Goal: Task Accomplishment & Management: Manage account settings

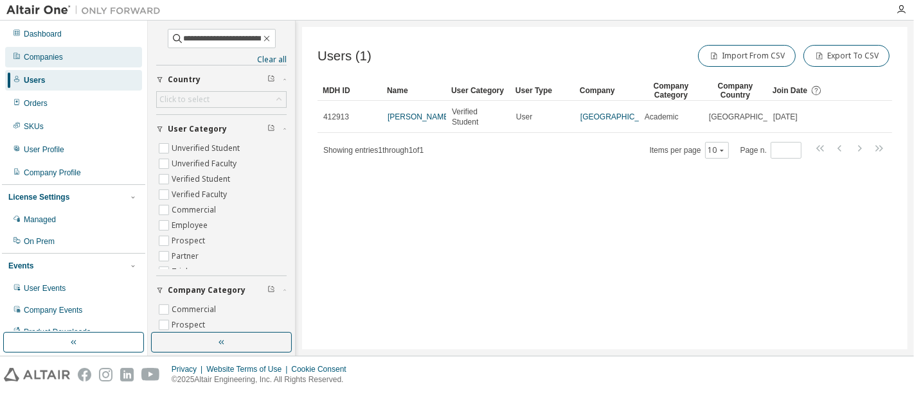
click at [55, 57] on div "Companies" at bounding box center [43, 57] width 39 height 10
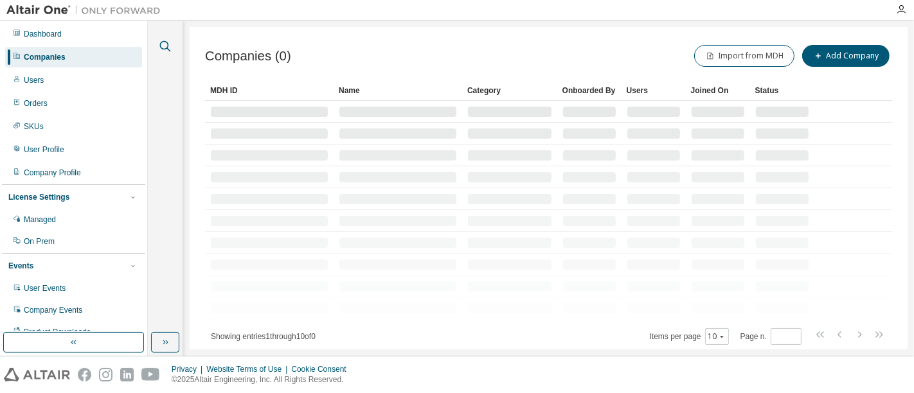
click at [167, 50] on icon "button" at bounding box center [164, 46] width 15 height 15
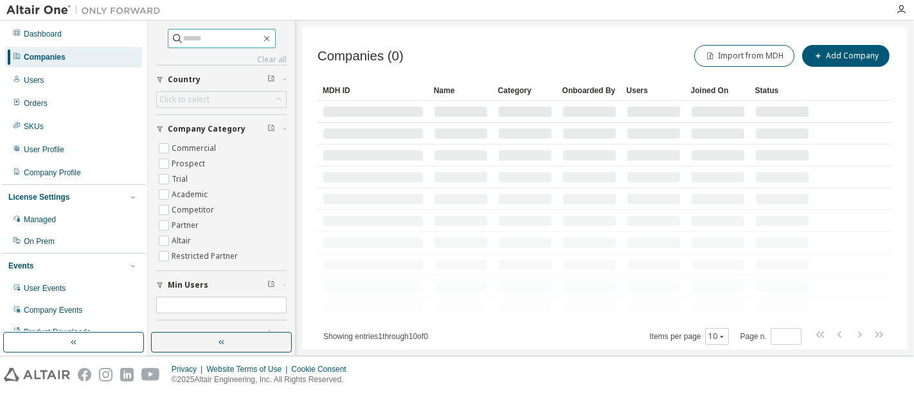
click at [184, 31] on span at bounding box center [222, 38] width 108 height 19
click at [184, 33] on input "text" at bounding box center [222, 38] width 77 height 13
paste input "**********"
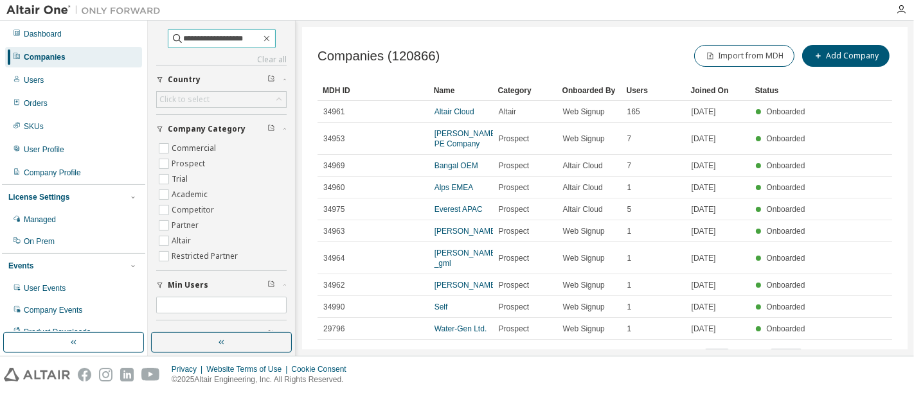
type input "**********"
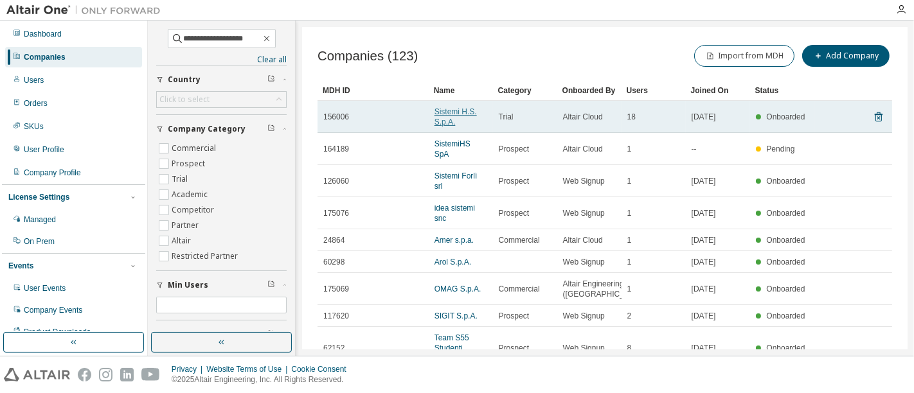
click at [446, 119] on link "Sistemi H.S. S.p.A." at bounding box center [456, 116] width 42 height 19
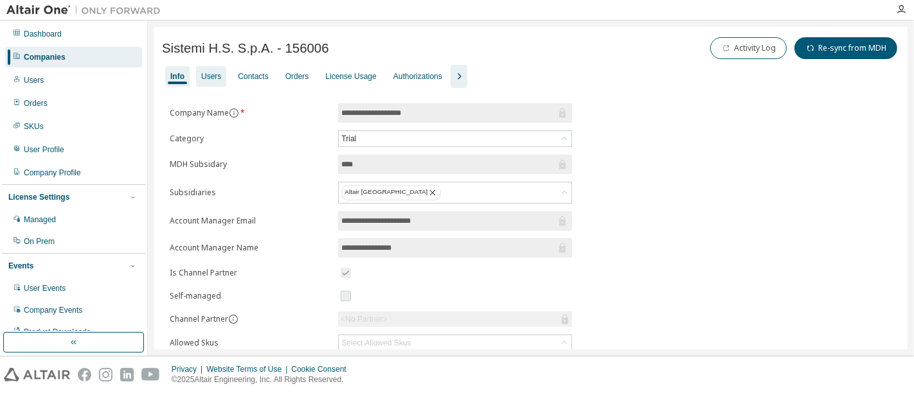
click at [211, 74] on div "Users" at bounding box center [211, 76] width 20 height 10
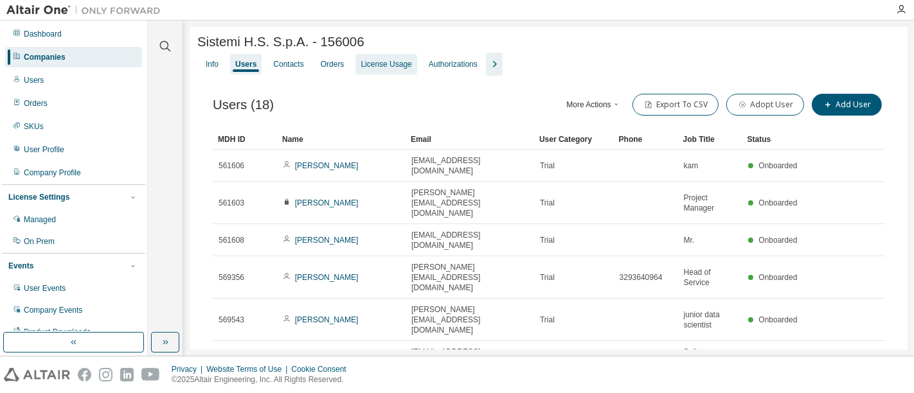
click at [366, 66] on div "License Usage" at bounding box center [386, 64] width 51 height 10
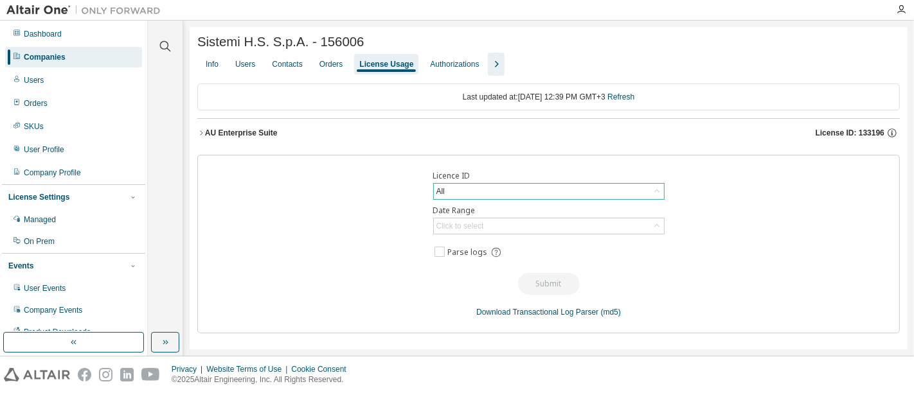
click at [478, 188] on div "All" at bounding box center [549, 191] width 230 height 15
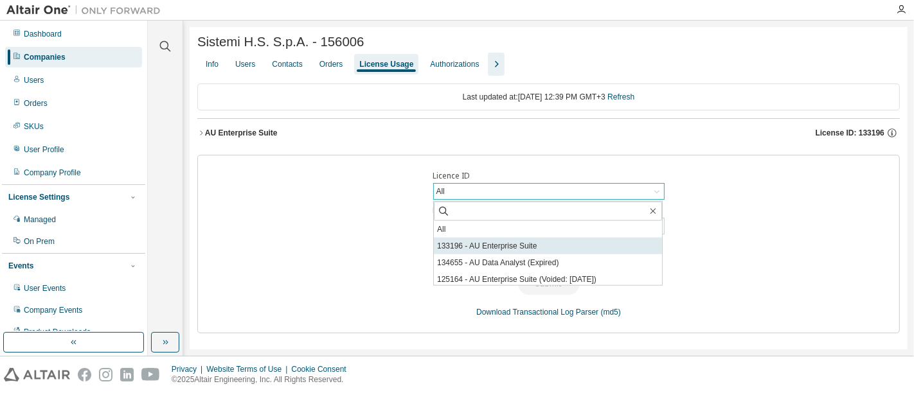
click at [539, 249] on li "133196 - AU Enterprise Suite" at bounding box center [548, 246] width 228 height 17
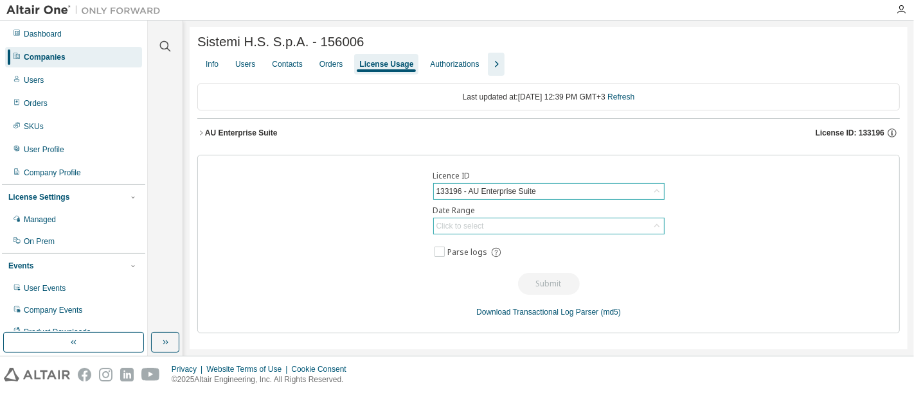
click at [569, 232] on div "Click to select" at bounding box center [549, 226] width 230 height 15
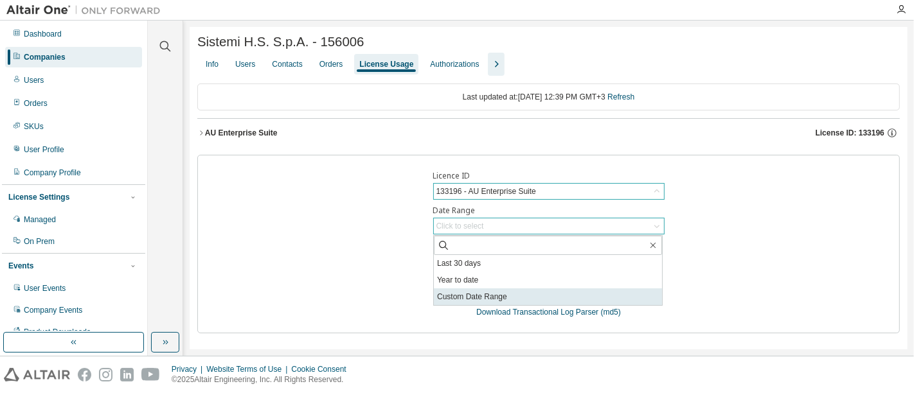
click at [559, 292] on li "Custom Date Range" at bounding box center [548, 297] width 228 height 17
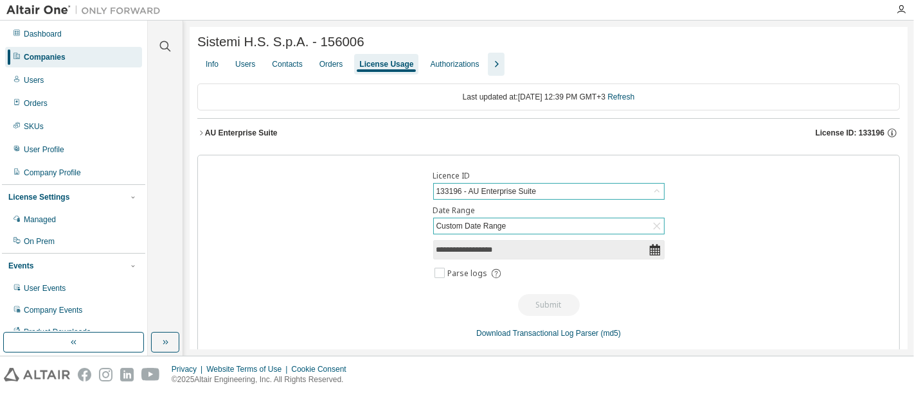
click at [649, 254] on icon at bounding box center [654, 250] width 10 height 12
click at [487, 259] on span "**********" at bounding box center [548, 249] width 231 height 19
click at [506, 253] on input "**********" at bounding box center [542, 250] width 212 height 13
select select "*"
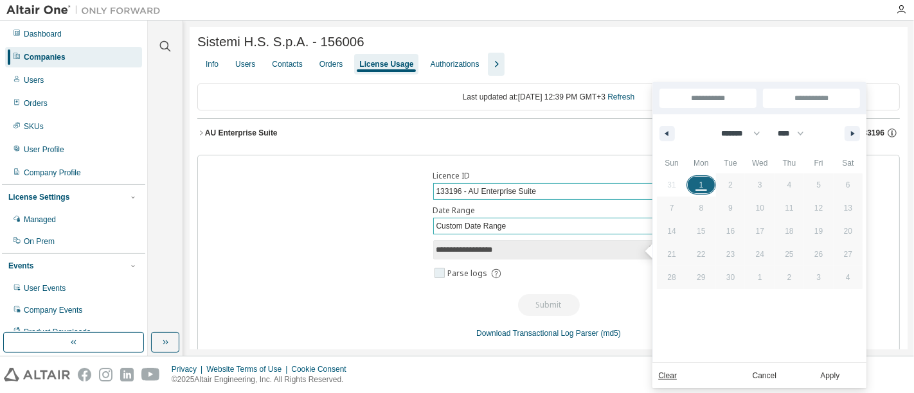
click at [448, 272] on span "Parse logs" at bounding box center [467, 274] width 40 height 10
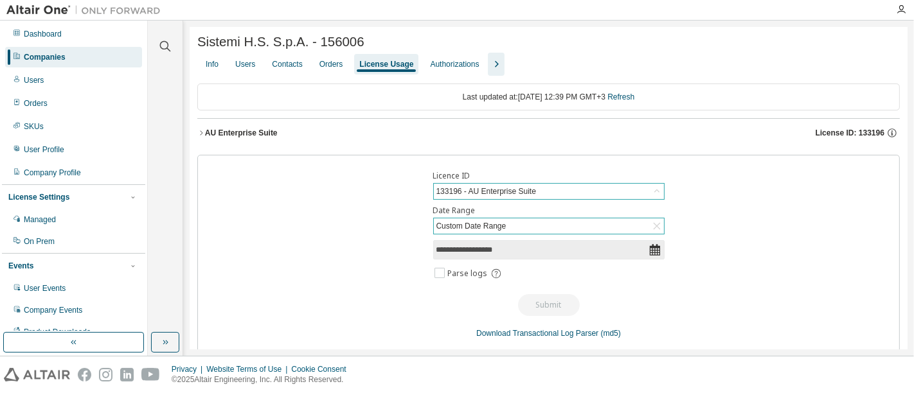
click at [514, 252] on input "**********" at bounding box center [542, 250] width 212 height 13
select select "*"
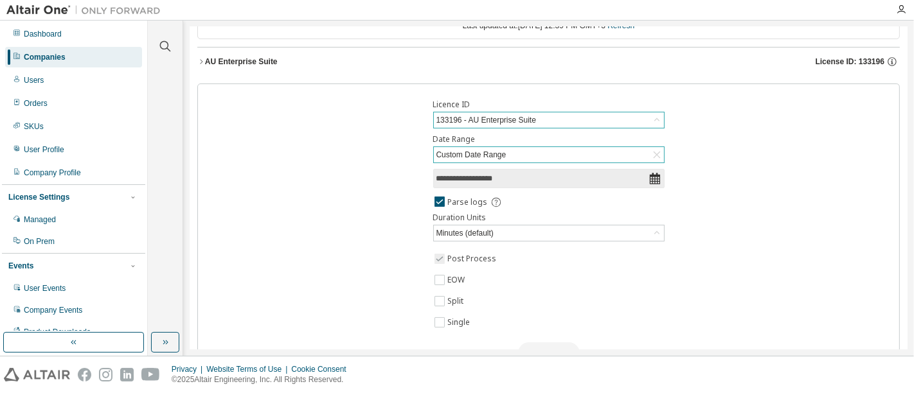
scroll to position [13, 0]
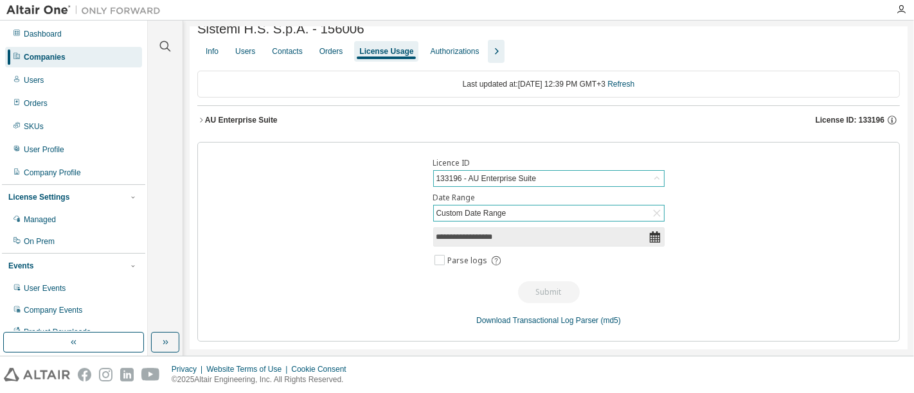
click at [650, 244] on span "**********" at bounding box center [548, 237] width 231 height 19
click at [663, 233] on div "**********" at bounding box center [548, 242] width 703 height 200
click at [655, 238] on icon at bounding box center [655, 237] width 13 height 13
click at [451, 264] on span "Parse logs" at bounding box center [467, 261] width 40 height 10
click at [649, 239] on icon at bounding box center [655, 237] width 13 height 13
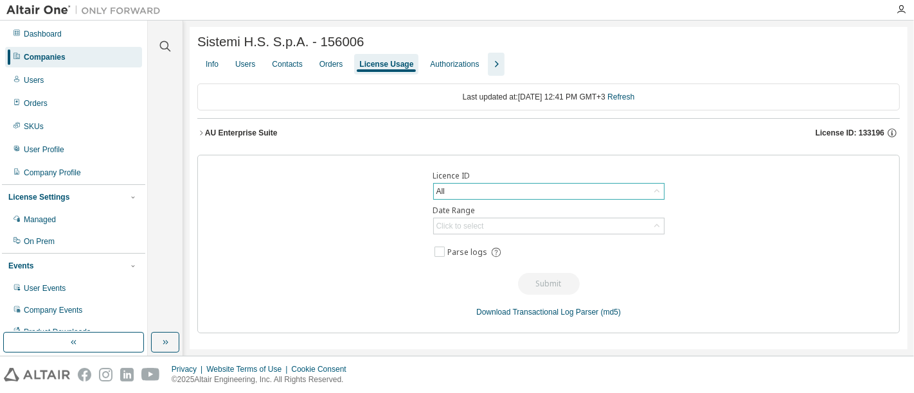
click at [639, 197] on div "All" at bounding box center [549, 191] width 230 height 15
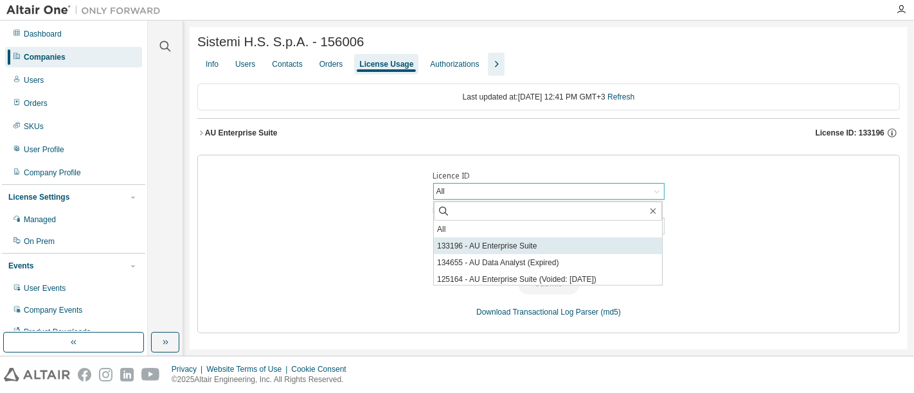
click at [538, 242] on li "133196 - AU Enterprise Suite" at bounding box center [548, 246] width 228 height 17
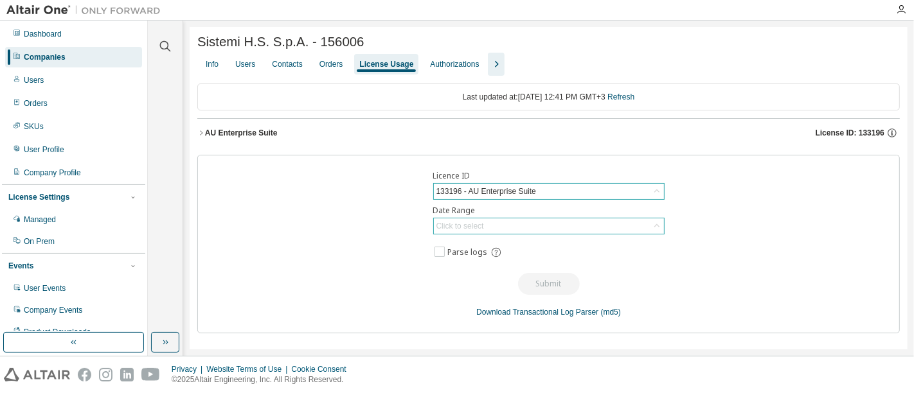
click at [656, 226] on icon at bounding box center [656, 225] width 5 height 3
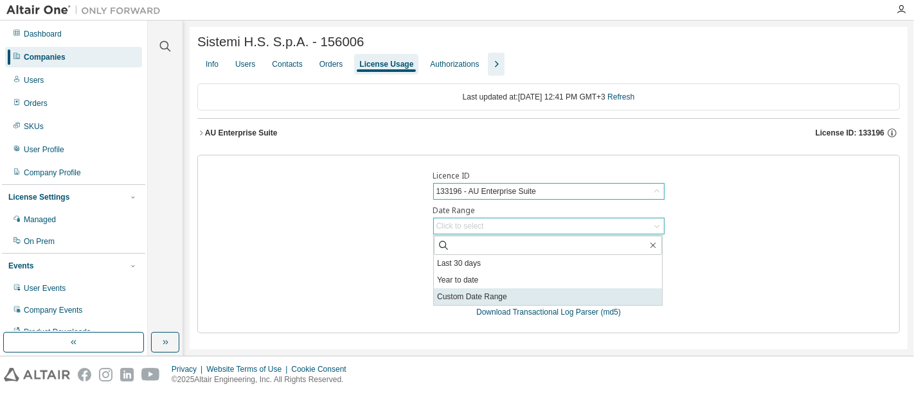
click at [617, 291] on li "Custom Date Range" at bounding box center [548, 297] width 228 height 17
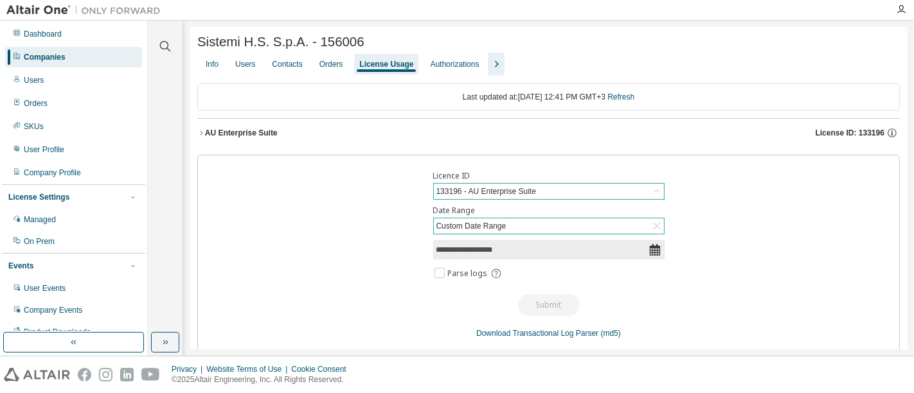
click at [649, 248] on icon at bounding box center [655, 250] width 13 height 13
click at [551, 253] on input "**********" at bounding box center [542, 250] width 212 height 13
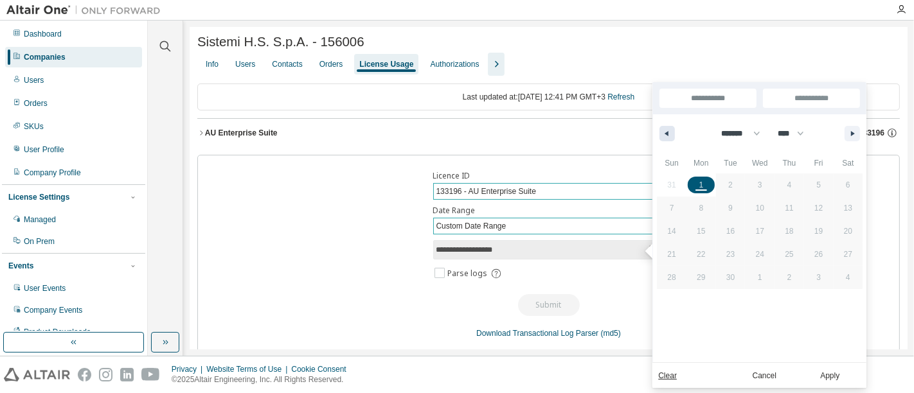
click at [669, 131] on button "button" at bounding box center [667, 133] width 15 height 15
select select "*"
click at [729, 276] on span "26" at bounding box center [730, 277] width 8 height 23
type input "*"
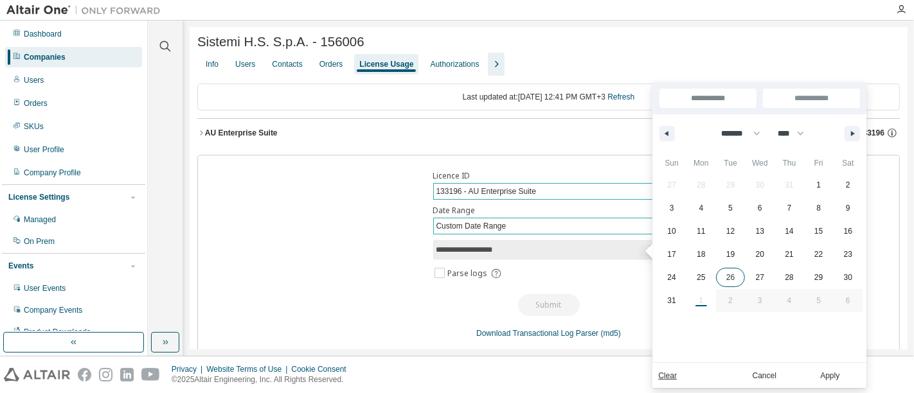
type input "**********"
click at [823, 274] on span "29" at bounding box center [819, 277] width 30 height 17
type input "**********"
click at [831, 381] on button "Apply" at bounding box center [830, 375] width 62 height 14
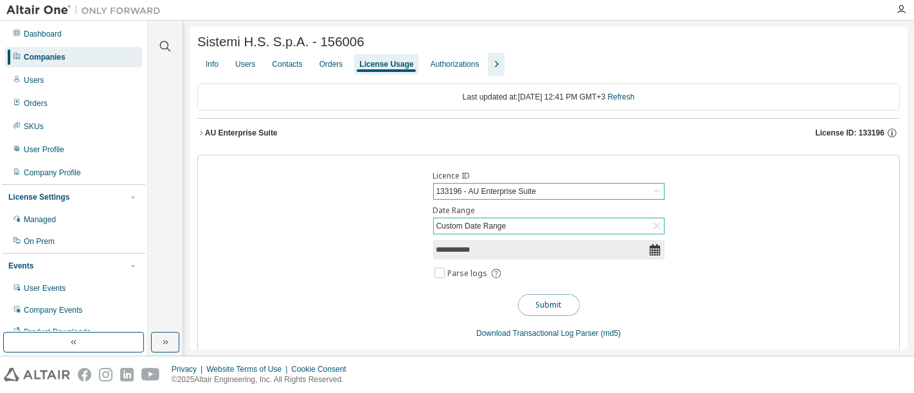
click at [530, 310] on button "Submit" at bounding box center [549, 305] width 62 height 22
click at [251, 67] on div "Users" at bounding box center [245, 64] width 20 height 10
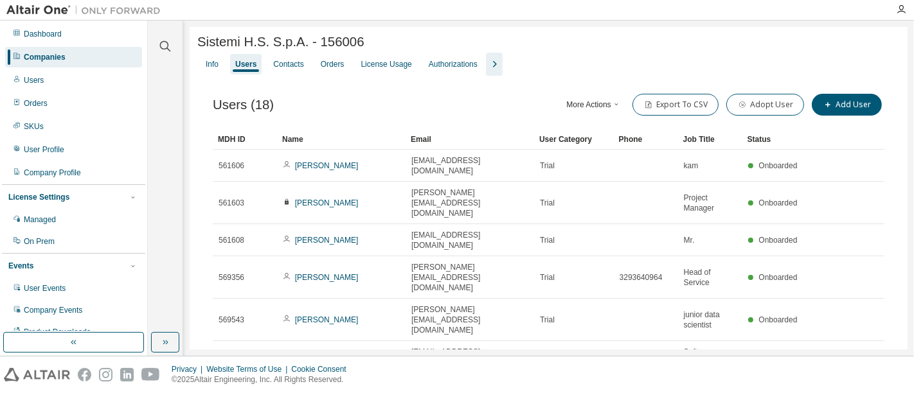
click at [499, 114] on div "Users (18) More Actions Import From CSV Export To CSV Adopt User Add User" at bounding box center [549, 104] width 672 height 27
click at [620, 108] on icon "button" at bounding box center [617, 104] width 8 height 8
click at [459, 118] on div "Users (18) More Actions Import From CSV Export To CSV Adopt User Add User" at bounding box center [549, 104] width 672 height 27
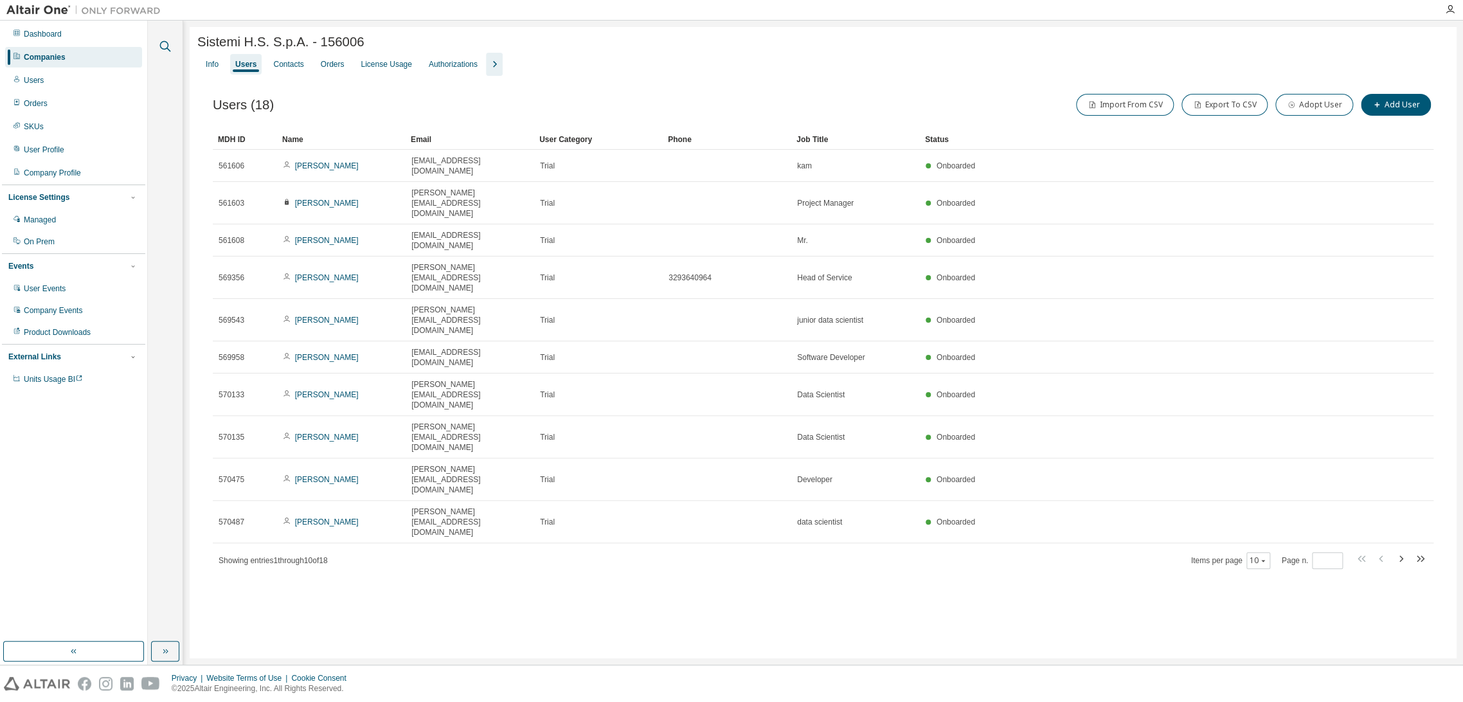
click at [162, 45] on icon "button" at bounding box center [164, 46] width 15 height 15
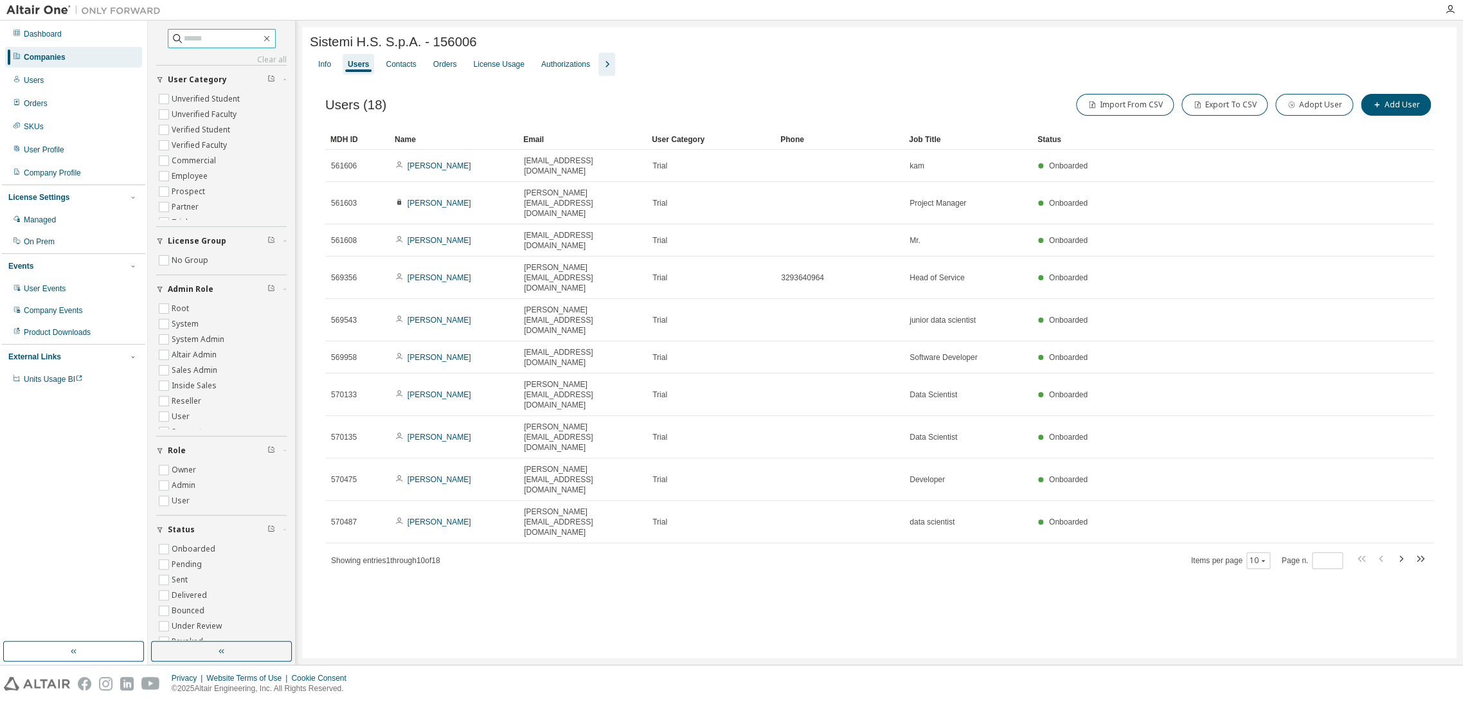
click at [190, 38] on input "text" at bounding box center [222, 38] width 77 height 13
type input "******"
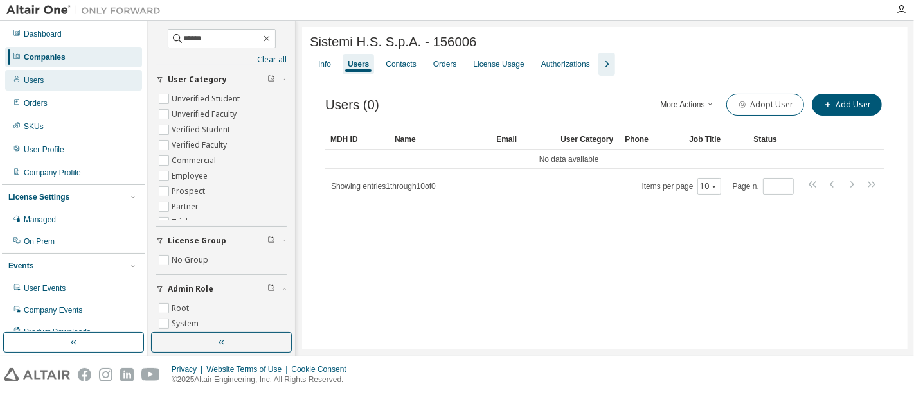
click at [57, 85] on div "Users" at bounding box center [73, 80] width 137 height 21
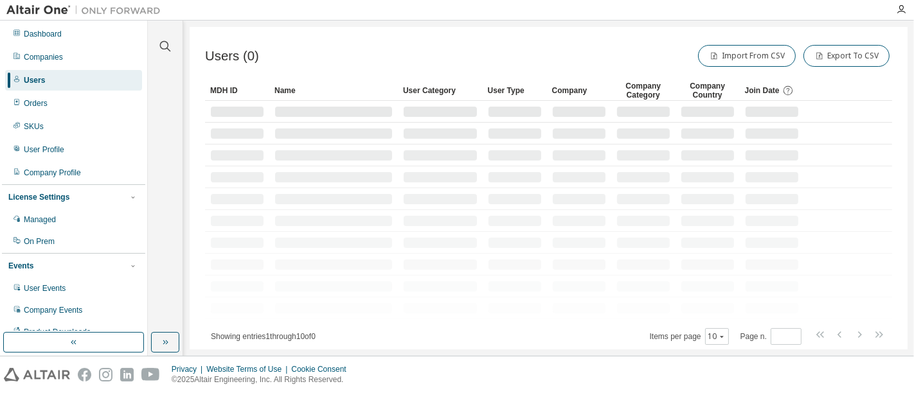
click at [154, 51] on div at bounding box center [165, 38] width 31 height 32
click at [174, 44] on div at bounding box center [165, 38] width 31 height 32
click at [163, 43] on icon "button" at bounding box center [164, 46] width 15 height 15
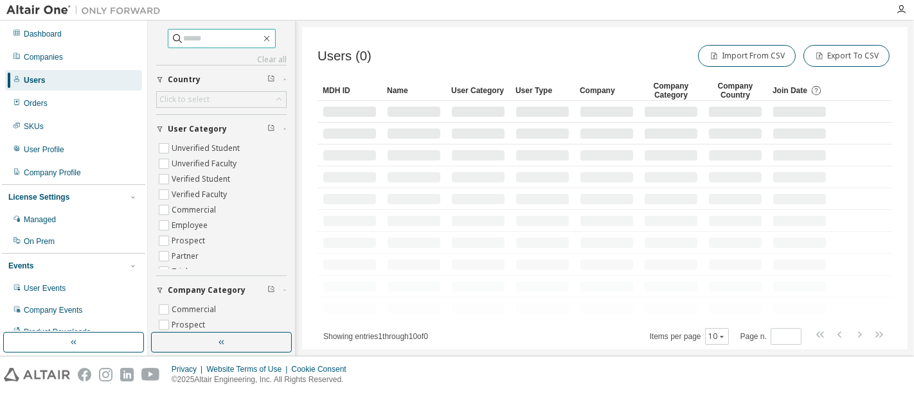
click at [192, 40] on input "text" at bounding box center [222, 38] width 77 height 13
paste input "**********"
type input "**********"
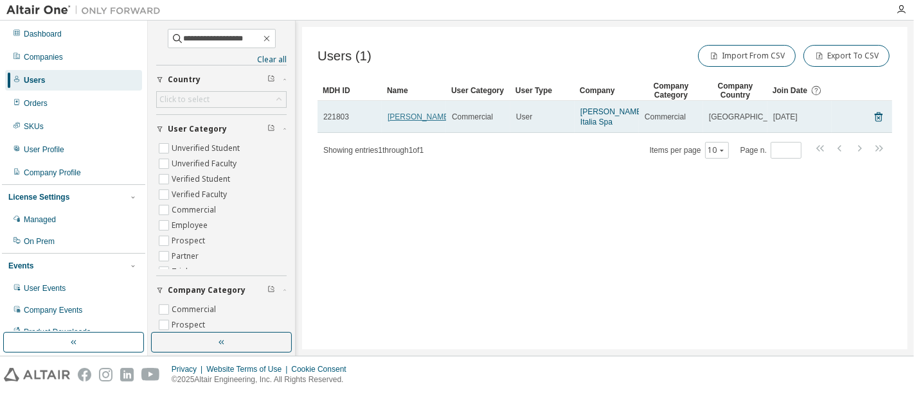
click at [405, 116] on link "Silvia Tana" at bounding box center [420, 116] width 64 height 9
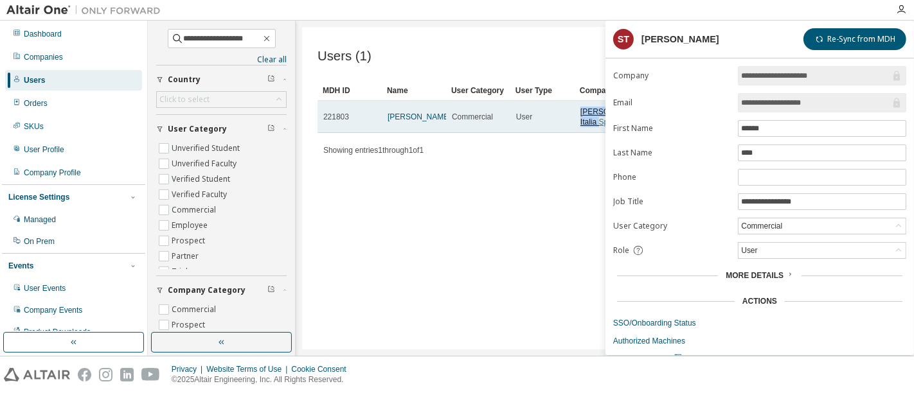
click at [580, 111] on span "Pilkington Italia Spa" at bounding box center [612, 117] width 64 height 21
click at [397, 120] on link "Silvia Tana" at bounding box center [420, 116] width 64 height 9
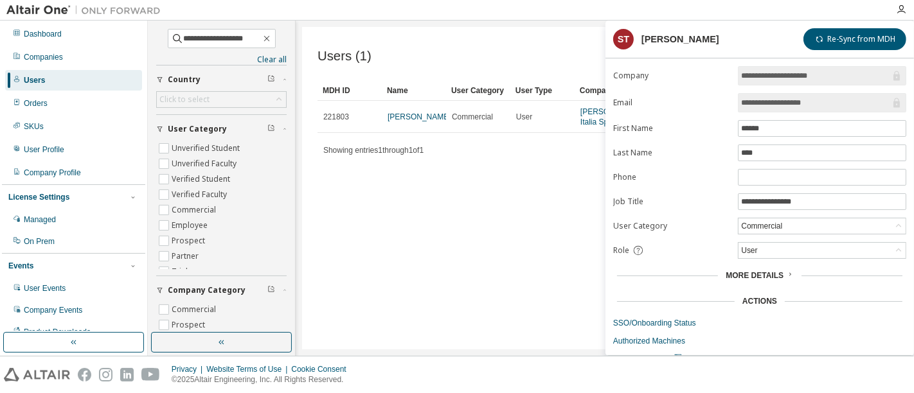
scroll to position [40, 0]
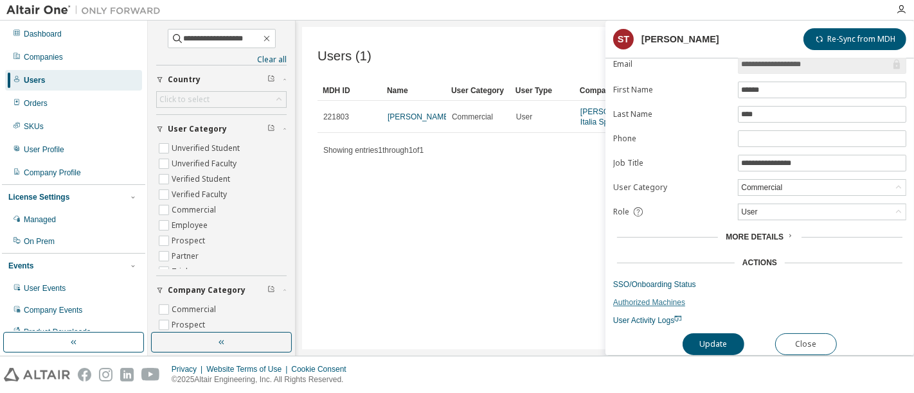
click at [673, 298] on link "Authorized Machines" at bounding box center [759, 303] width 293 height 10
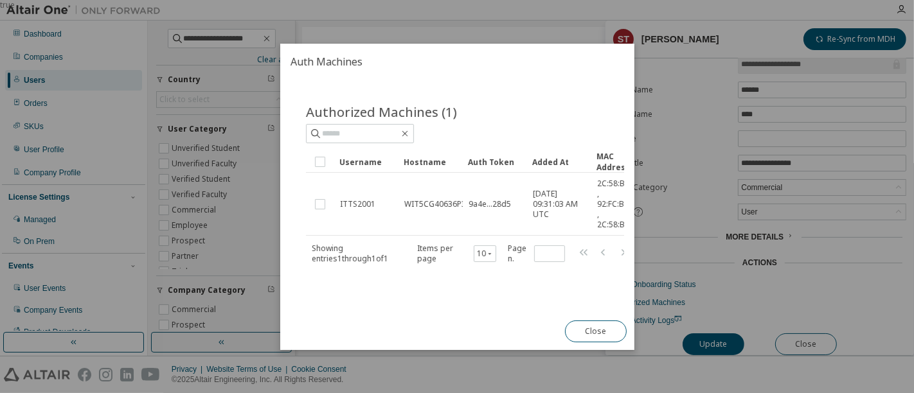
drag, startPoint x: 435, startPoint y: 300, endPoint x: 524, endPoint y: 297, distance: 88.8
click at [524, 297] on div "Authorized Machines (1) Clear Load Save Save As Field Operator Value Select fil…" at bounding box center [457, 196] width 354 height 233
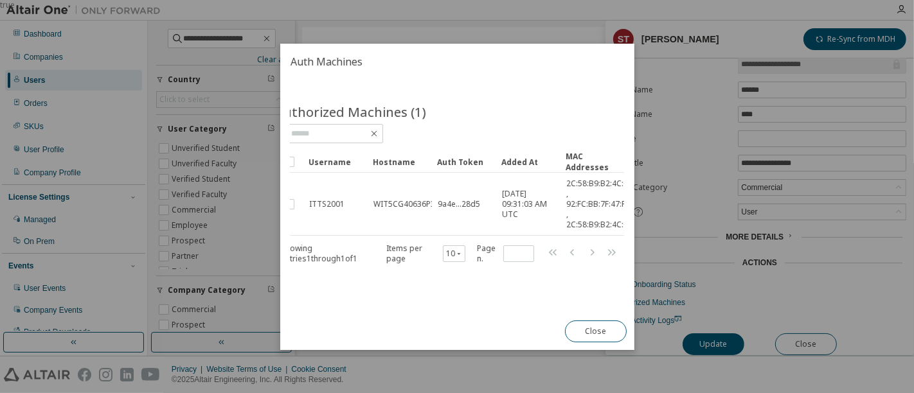
scroll to position [0, 0]
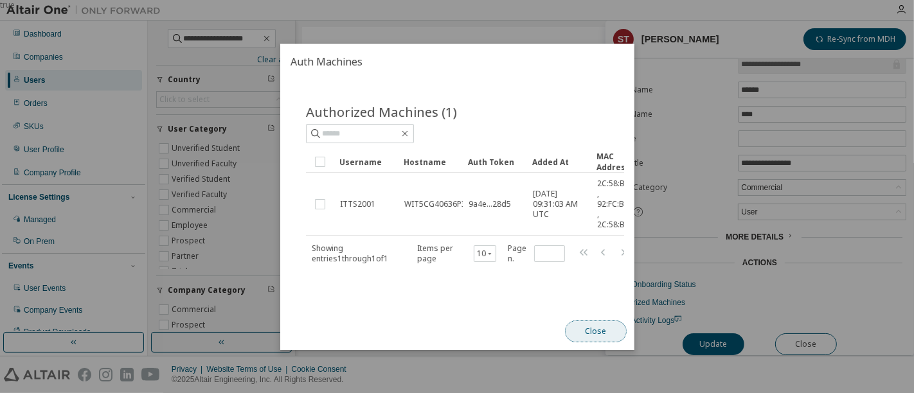
click at [604, 328] on button "Close" at bounding box center [595, 332] width 62 height 22
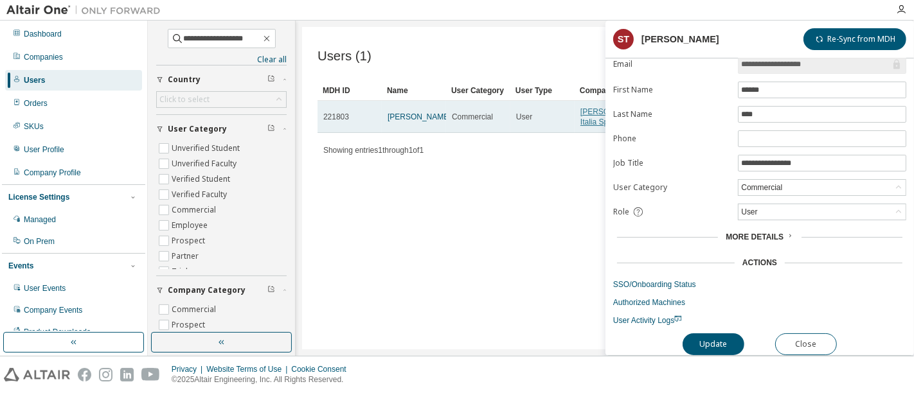
click at [584, 114] on link "Pilkington Italia Spa" at bounding box center [612, 116] width 64 height 19
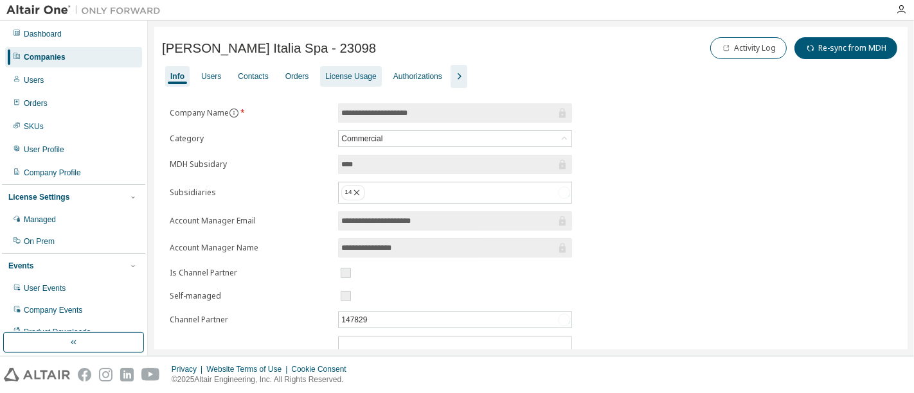
click at [330, 71] on div "License Usage" at bounding box center [350, 76] width 51 height 10
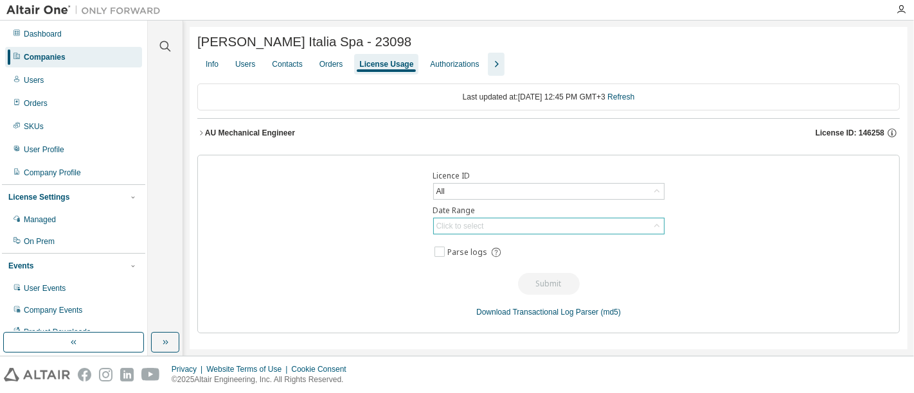
click at [538, 231] on div "Click to select" at bounding box center [549, 226] width 230 height 15
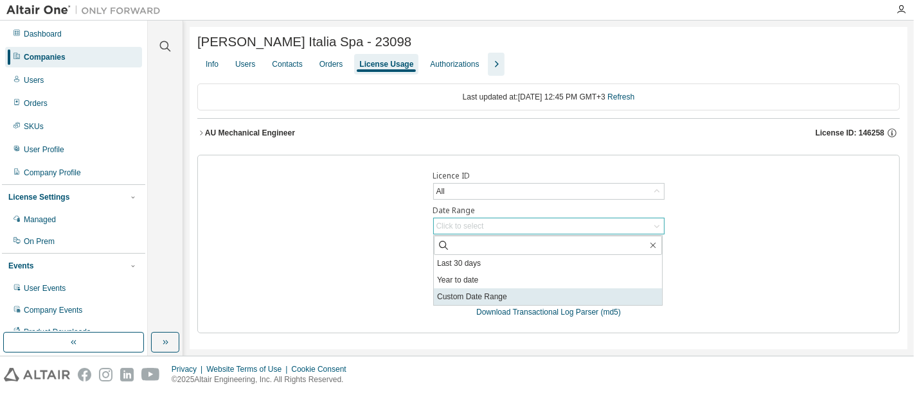
click at [628, 289] on li "Custom Date Range" at bounding box center [548, 297] width 228 height 17
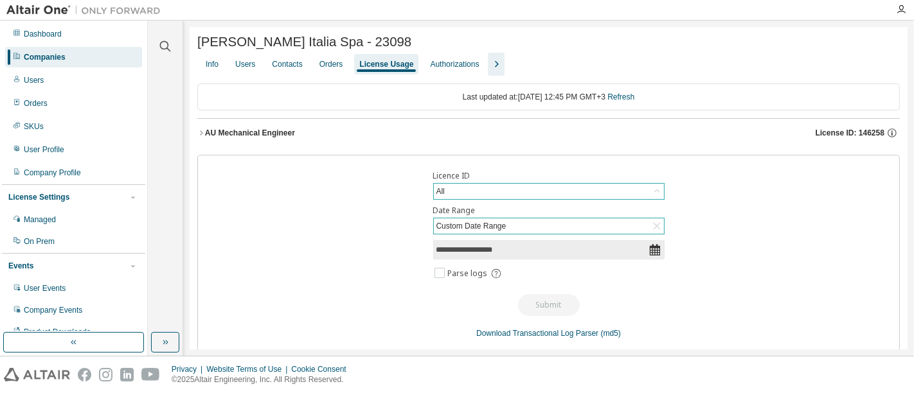
click at [602, 192] on div "All" at bounding box center [549, 191] width 230 height 15
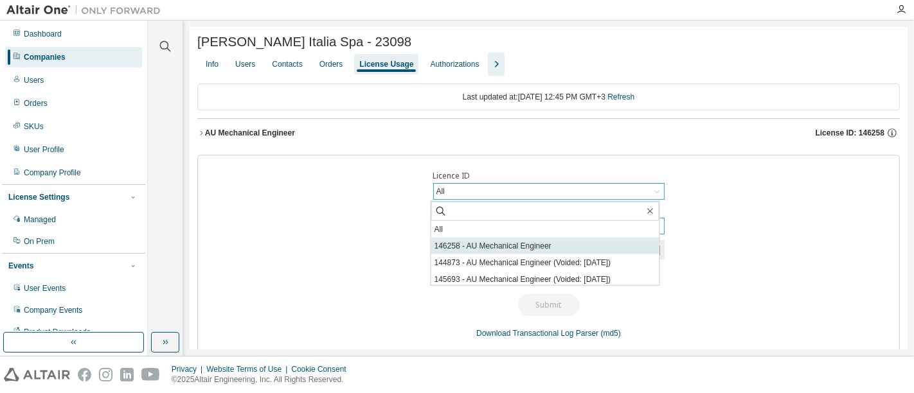
click at [597, 238] on li "146258 - AU Mechanical Engineer" at bounding box center [545, 246] width 228 height 17
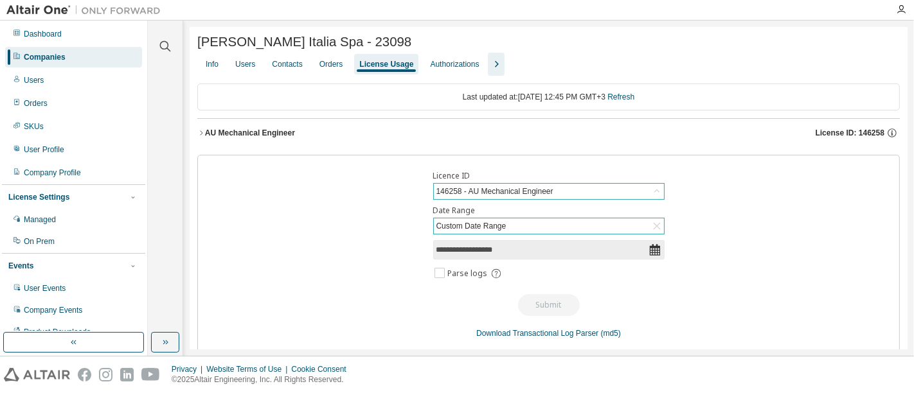
click at [649, 251] on icon at bounding box center [654, 250] width 10 height 12
click at [570, 252] on input "**********" at bounding box center [542, 250] width 212 height 13
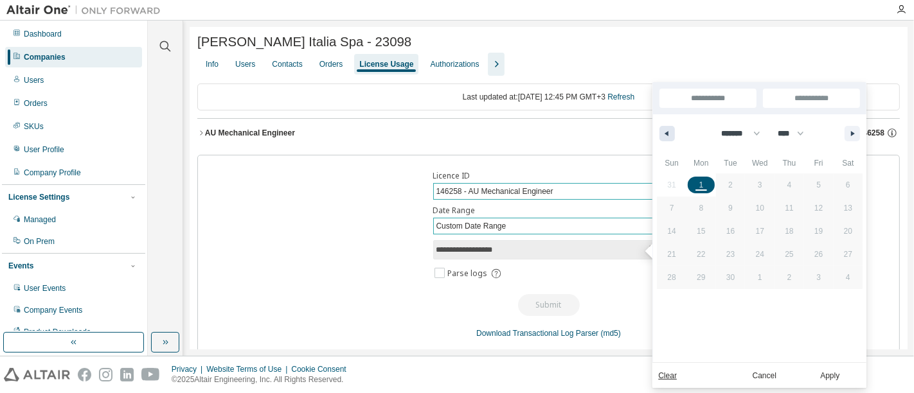
click at [663, 127] on button "button" at bounding box center [667, 133] width 15 height 15
select select "*"
click at [759, 278] on span "27" at bounding box center [760, 277] width 8 height 23
type input "*"
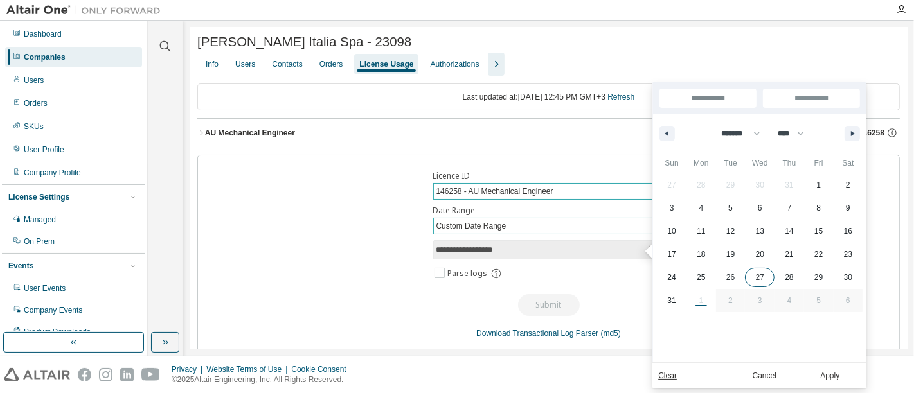
type input "**********"
click at [851, 280] on span "30" at bounding box center [848, 277] width 8 height 23
click at [764, 279] on span "27" at bounding box center [760, 277] width 30 height 17
click at [821, 277] on span "29" at bounding box center [818, 277] width 8 height 23
type input "**********"
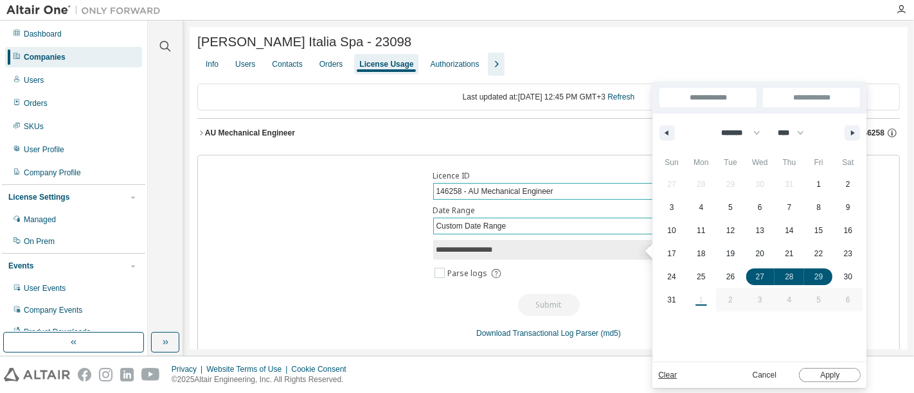
click at [838, 375] on button "Apply" at bounding box center [830, 375] width 62 height 14
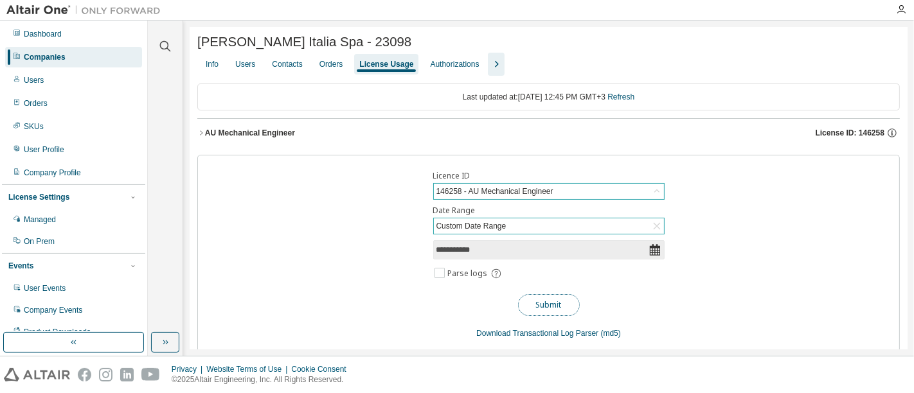
click at [534, 305] on button "Submit" at bounding box center [549, 305] width 62 height 22
click at [207, 135] on div "AU Mechanical Engineer" at bounding box center [250, 133] width 90 height 10
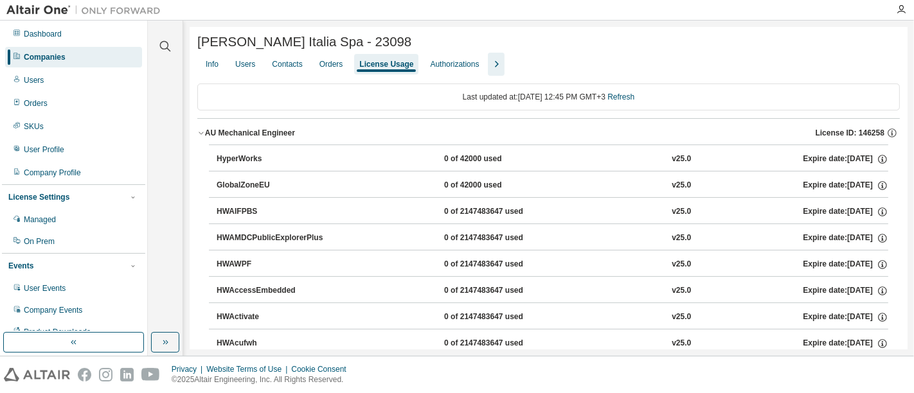
click at [197, 133] on icon "button" at bounding box center [201, 133] width 8 height 8
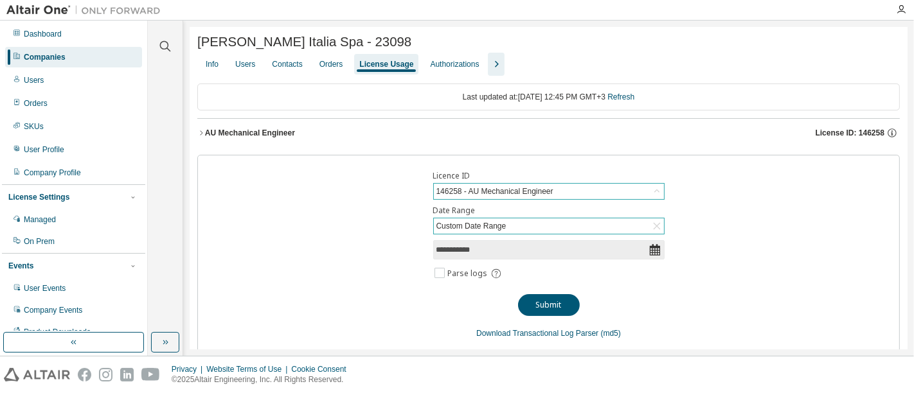
click at [496, 65] on icon "button" at bounding box center [496, 64] width 15 height 15
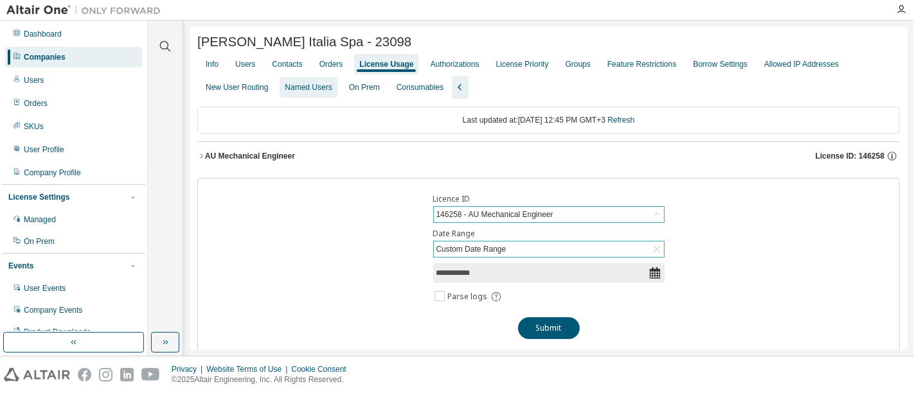
click at [300, 91] on div "Named Users" at bounding box center [308, 87] width 47 height 10
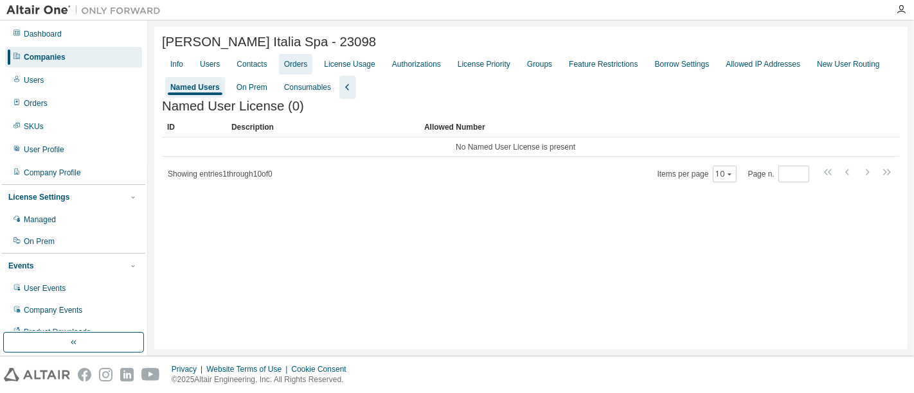
click at [337, 69] on div "License Usage" at bounding box center [349, 64] width 51 height 10
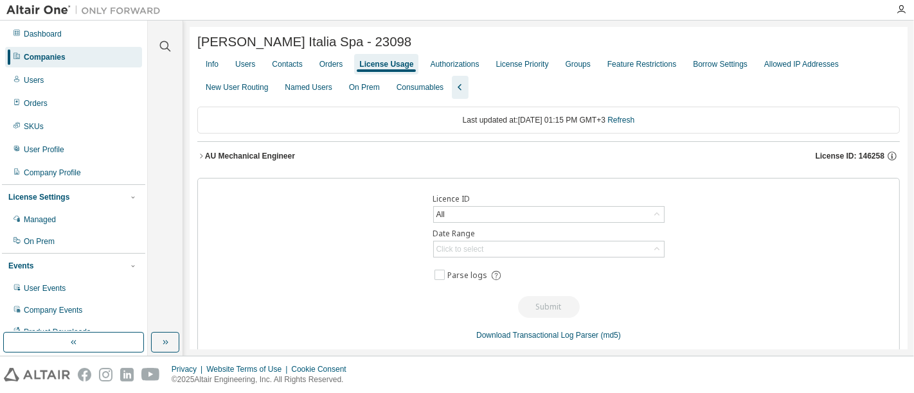
click at [204, 156] on icon "button" at bounding box center [201, 156] width 8 height 8
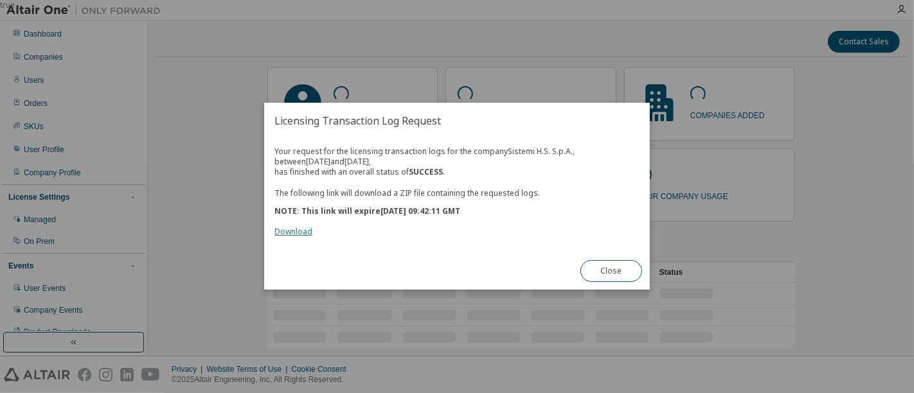
click at [299, 233] on link "Download" at bounding box center [293, 232] width 38 height 11
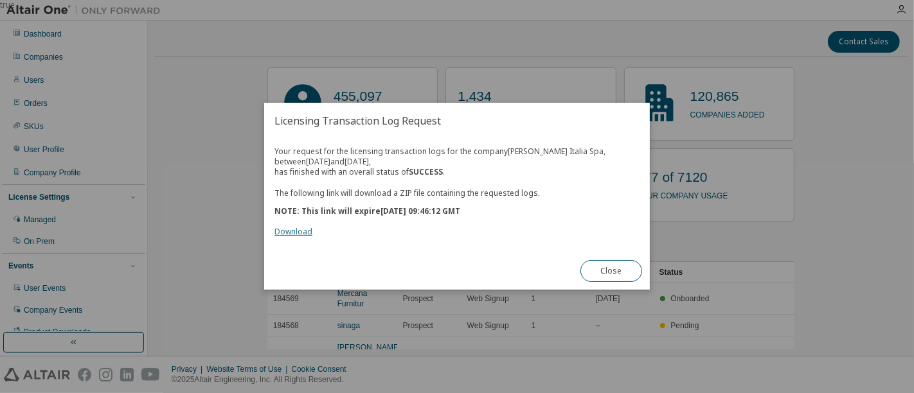
click at [294, 232] on link "Download" at bounding box center [293, 232] width 38 height 11
